Goal: Task Accomplishment & Management: Complete application form

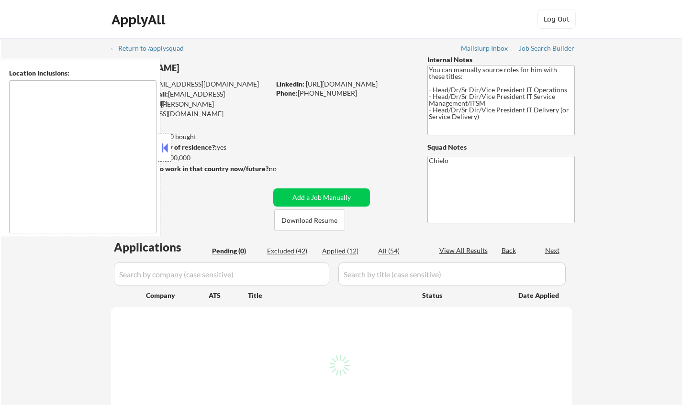
type textarea "[GEOGRAPHIC_DATA], [GEOGRAPHIC_DATA] [GEOGRAPHIC_DATA], [GEOGRAPHIC_DATA] [GEOG…"
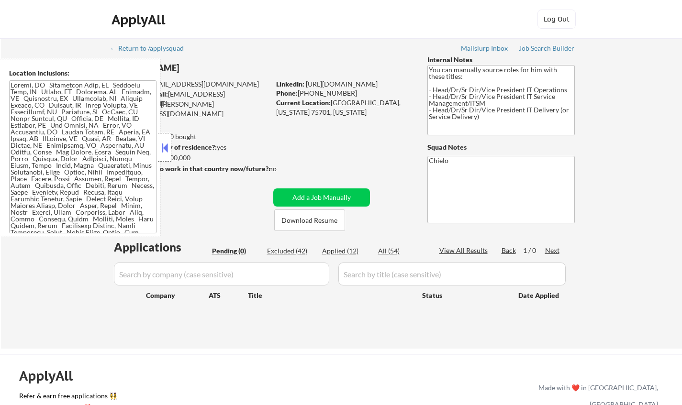
click at [162, 150] on button at bounding box center [164, 148] width 11 height 14
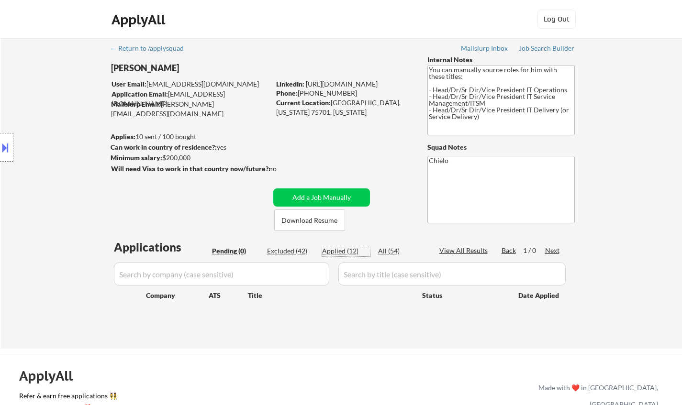
click at [339, 249] on div "Applied (12)" at bounding box center [346, 251] width 48 height 10
select select ""applied""
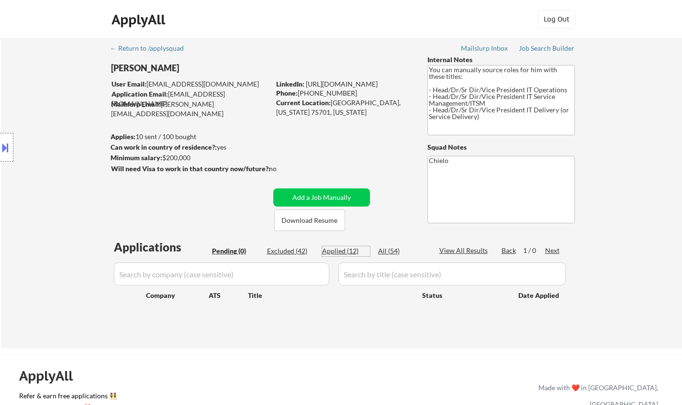
select select ""applied""
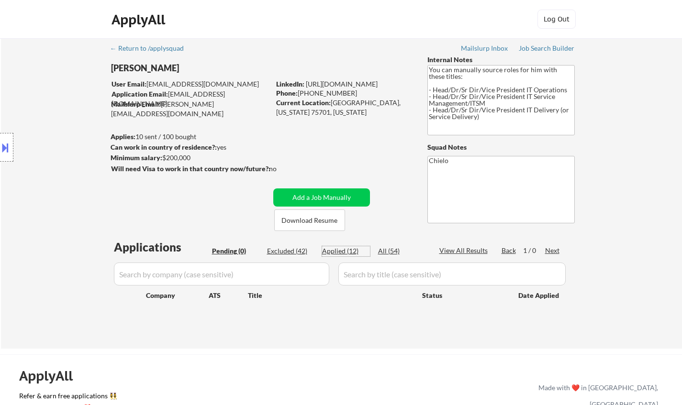
select select ""applied""
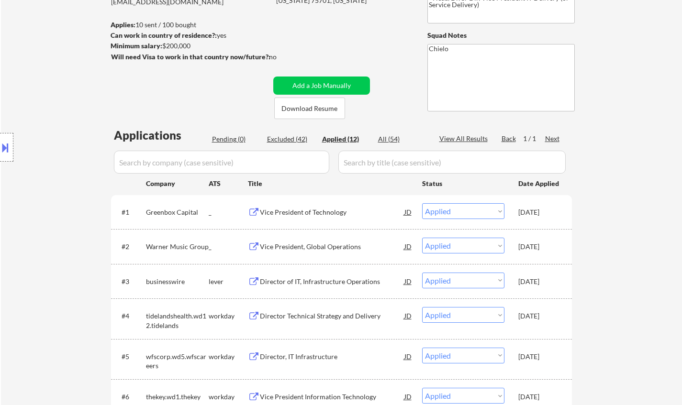
scroll to position [96, 0]
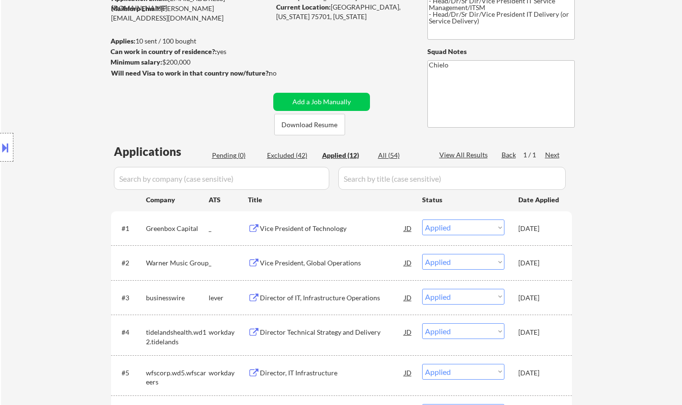
select select ""applied""
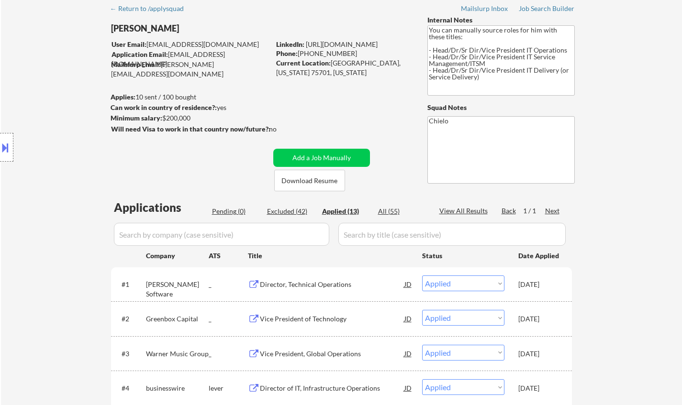
scroll to position [0, 0]
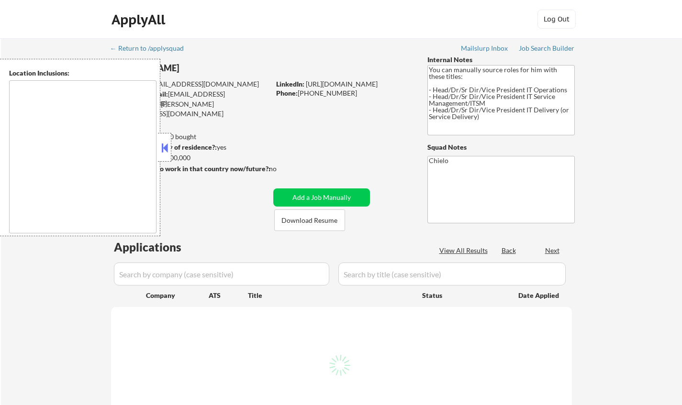
type textarea "[GEOGRAPHIC_DATA], [GEOGRAPHIC_DATA] [GEOGRAPHIC_DATA], [GEOGRAPHIC_DATA] [GEOG…"
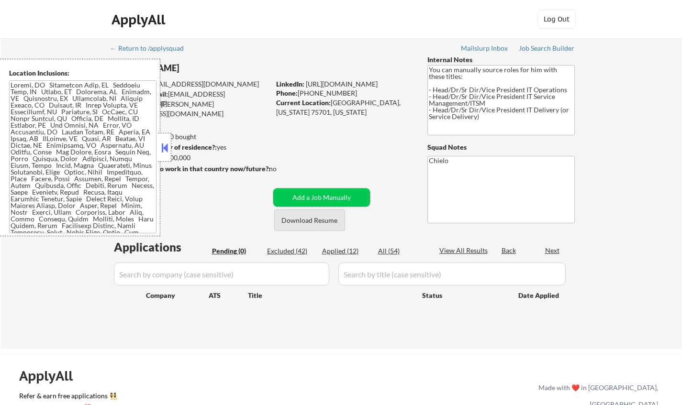
drag, startPoint x: 341, startPoint y: 196, endPoint x: 341, endPoint y: 214, distance: 18.2
click at [342, 213] on div "[PERSON_NAME] User Email: [EMAIL_ADDRESS][DOMAIN_NAME] Application Email: [EMAI…" at bounding box center [267, 143] width 313 height 176
click at [332, 192] on button "Add a Job Manually" at bounding box center [321, 198] width 97 height 18
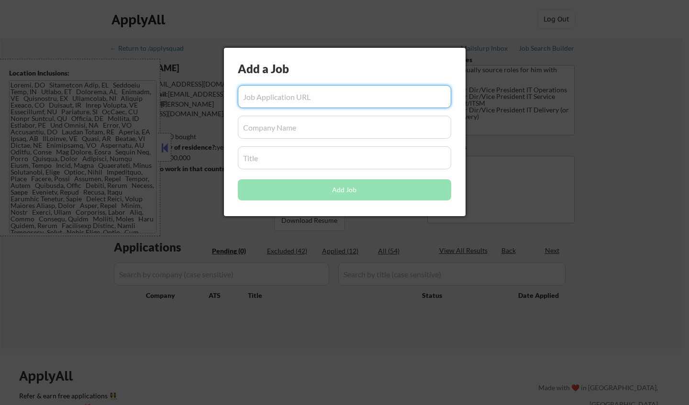
click at [289, 96] on input "input" at bounding box center [344, 96] width 213 height 23
paste input "[URL][DOMAIN_NAME][PERSON_NAME]"
type input "https://careers-hyland.icims.com/jobs/12788/director%2c-technical-operations/jo…"
click at [295, 123] on input "input" at bounding box center [344, 127] width 213 height 23
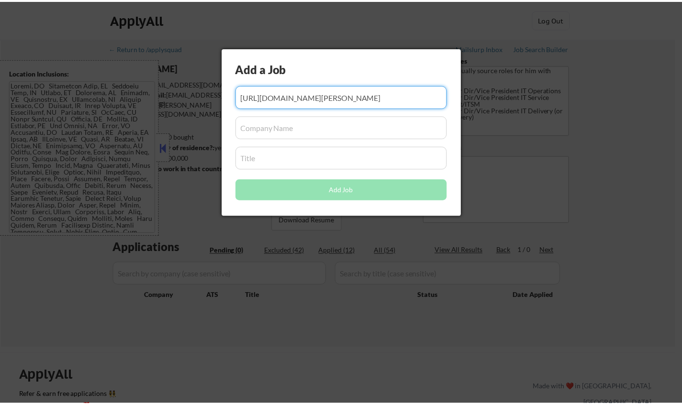
scroll to position [0, 0]
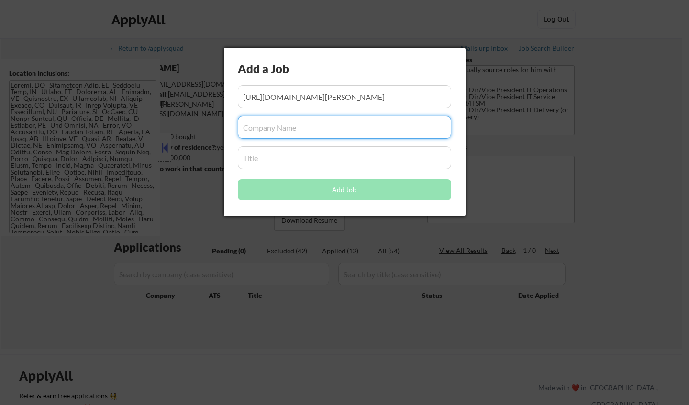
click at [280, 161] on input "input" at bounding box center [344, 157] width 213 height 23
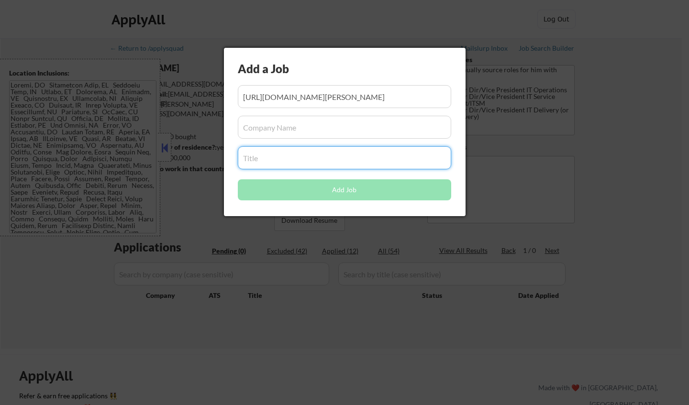
paste input "Director, Technical Operations"
type input "Director, Technical Operations"
click at [290, 134] on input "input" at bounding box center [344, 127] width 213 height 23
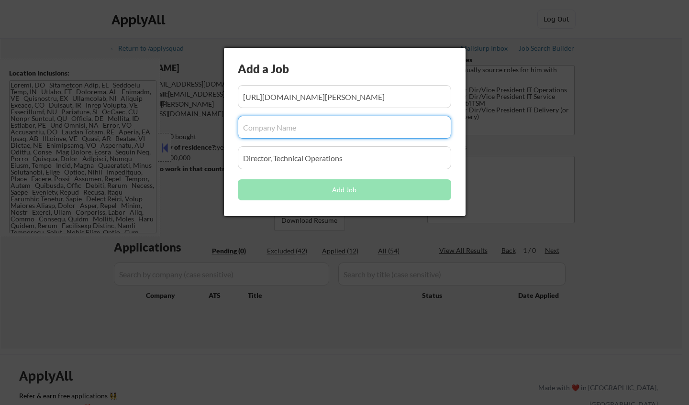
click at [270, 133] on input "input" at bounding box center [344, 127] width 213 height 23
paste input "[PERSON_NAME] Software"
type input "[PERSON_NAME] Software"
click at [331, 97] on input "input" at bounding box center [344, 96] width 213 height 23
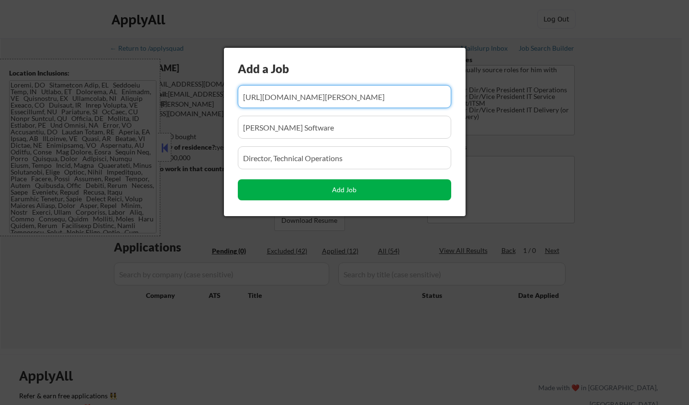
click at [360, 187] on button "Add Job" at bounding box center [344, 189] width 213 height 21
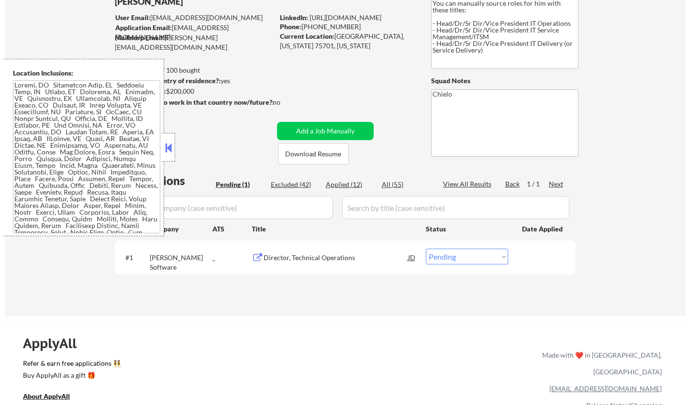
scroll to position [96, 0]
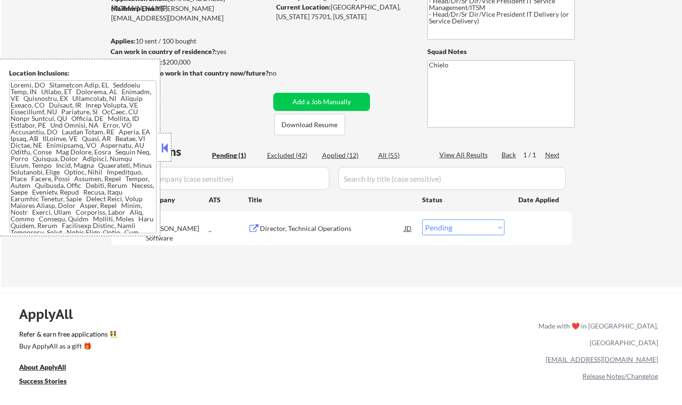
click at [451, 227] on select "Choose an option... Pending Applied Excluded (Questions) Excluded (Expired) Exc…" at bounding box center [463, 228] width 82 height 16
select select ""applied""
click at [422, 220] on select "Choose an option... Pending Applied Excluded (Questions) Excluded (Expired) Exc…" at bounding box center [463, 228] width 82 height 16
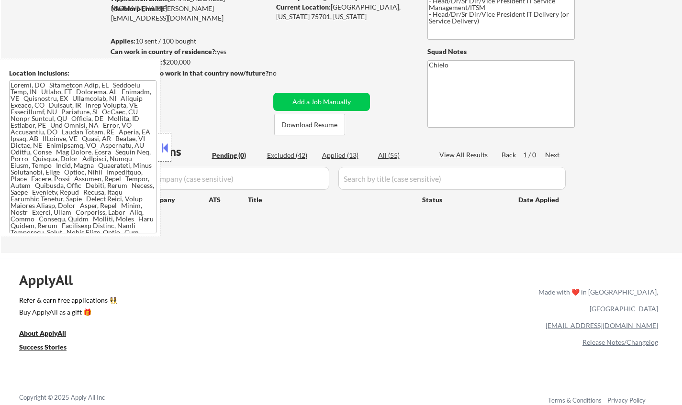
click at [168, 145] on button at bounding box center [164, 148] width 11 height 14
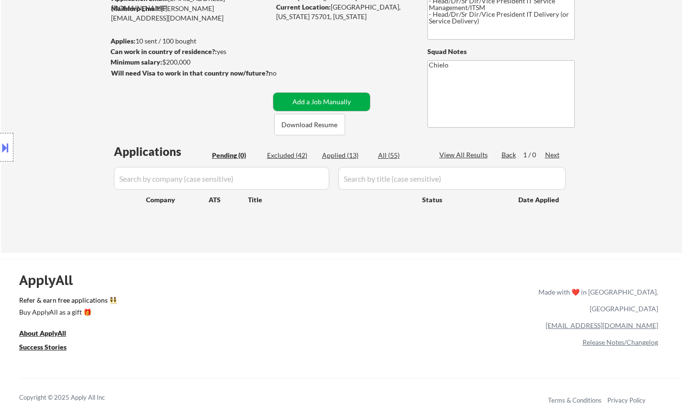
click at [334, 102] on button "Add a Job Manually" at bounding box center [321, 102] width 97 height 18
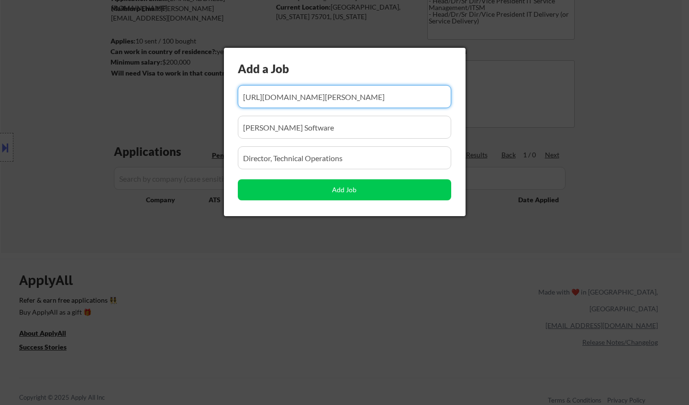
click at [321, 98] on input "input" at bounding box center [344, 96] width 213 height 23
click at [321, 97] on input "input" at bounding box center [344, 96] width 213 height 23
click at [320, 96] on input "input" at bounding box center [344, 96] width 213 height 23
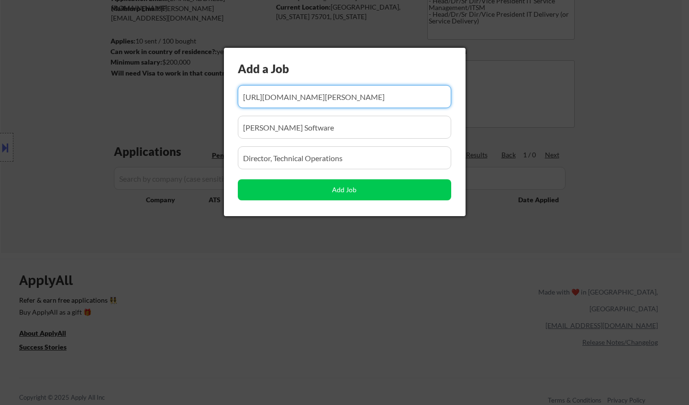
click at [322, 96] on input "input" at bounding box center [344, 96] width 213 height 23
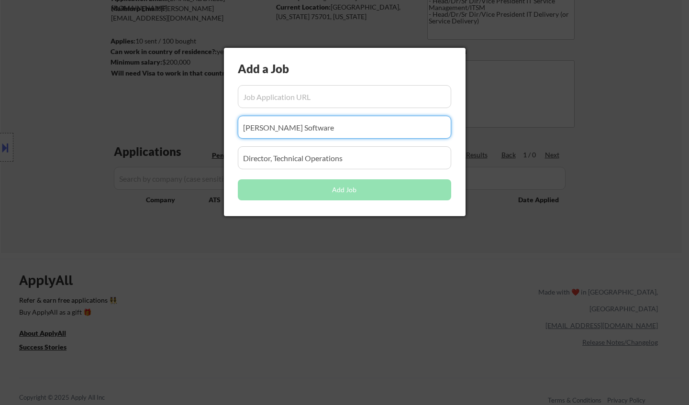
drag, startPoint x: 294, startPoint y: 134, endPoint x: 190, endPoint y: 133, distance: 103.9
click at [190, 133] on body "← Return to /applysquad Mailslurp Inbox Job Search Builder William ThompsonIII …" at bounding box center [344, 106] width 689 height 405
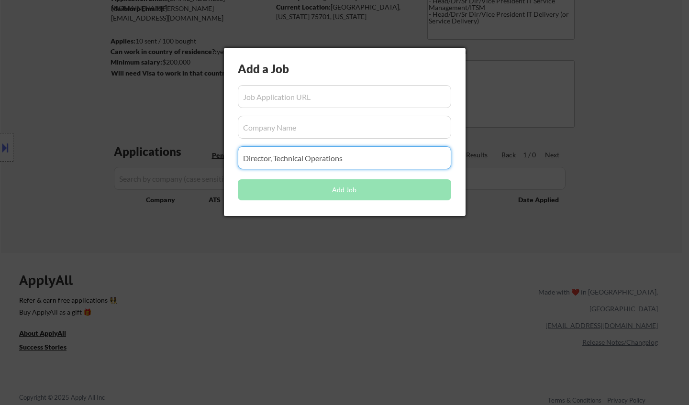
drag, startPoint x: 379, startPoint y: 156, endPoint x: 146, endPoint y: 157, distance: 232.6
click at [146, 157] on body "← Return to /applysquad Mailslurp Inbox Job Search Builder William ThompsonIII …" at bounding box center [344, 106] width 689 height 405
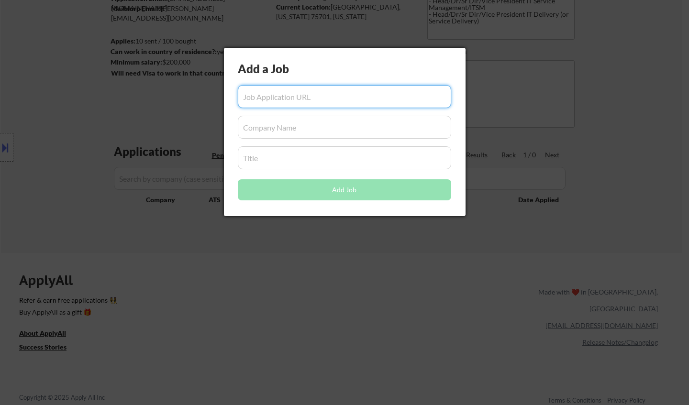
click at [279, 94] on input "input" at bounding box center [344, 96] width 213 height 23
paste input "https://careers-kinaxis.icims.com/jobs/33360/delivery-director/job?source=Indeed"
type input "https://careers-kinaxis.icims.com/jobs/33360/delivery-director/job?source=Indeed"
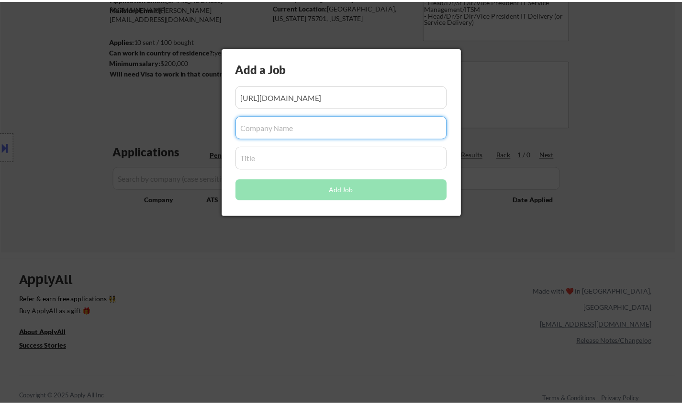
scroll to position [0, 0]
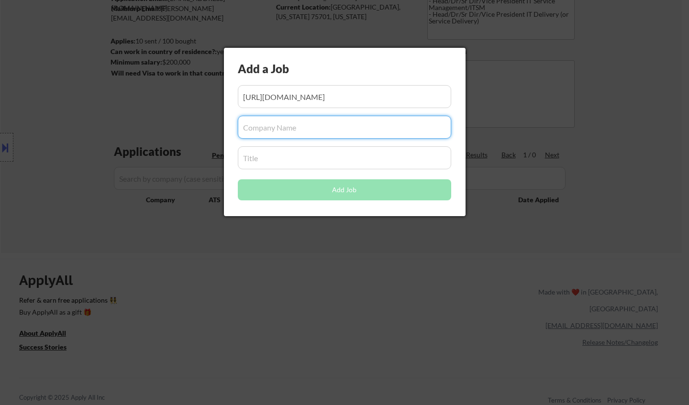
click at [314, 125] on input "input" at bounding box center [344, 127] width 213 height 23
click at [316, 129] on input "input" at bounding box center [344, 127] width 213 height 23
paste input "Kinaxis"
type input "Kinaxis"
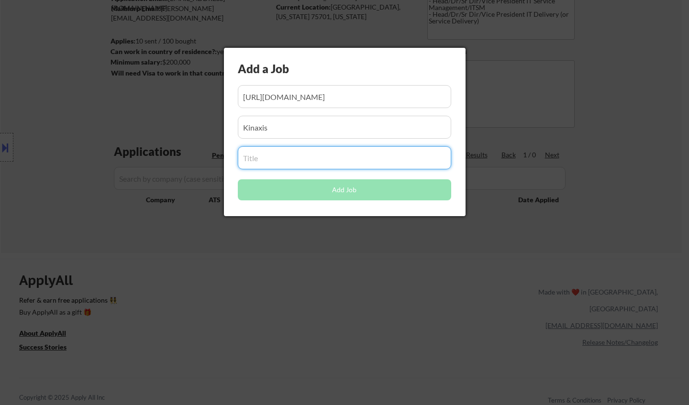
click at [300, 157] on input "input" at bounding box center [344, 157] width 213 height 23
paste input "Delivery Director"
type input "Delivery Director"
click at [297, 134] on input "input" at bounding box center [344, 127] width 213 height 23
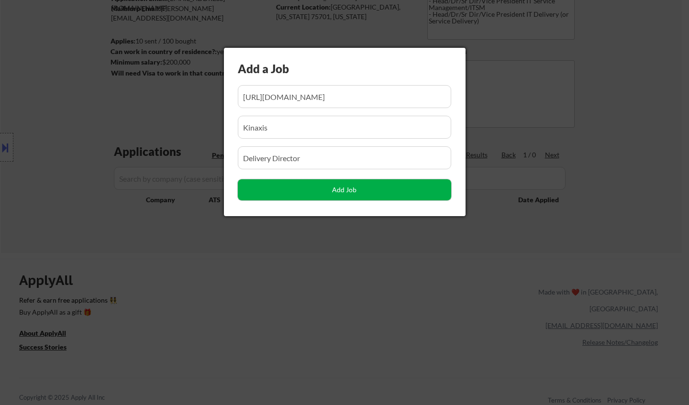
click at [329, 189] on button "Add Job" at bounding box center [344, 189] width 213 height 21
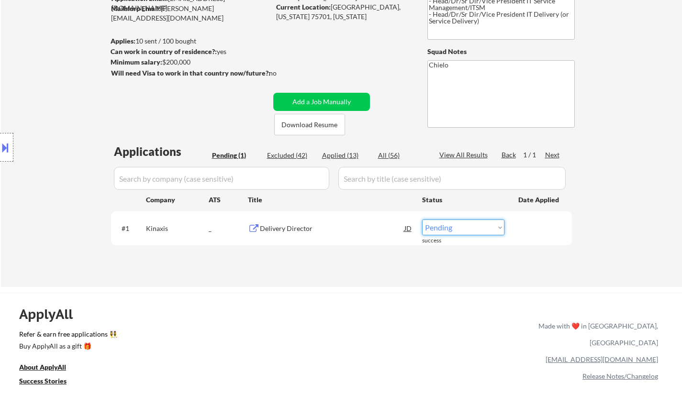
click at [462, 228] on select "Choose an option... Pending Applied Excluded (Questions) Excluded (Expired) Exc…" at bounding box center [463, 228] width 82 height 16
select select ""applied""
click at [422, 220] on select "Choose an option... Pending Applied Excluded (Questions) Excluded (Expired) Exc…" at bounding box center [463, 228] width 82 height 16
